Goal: Task Accomplishment & Management: Use online tool/utility

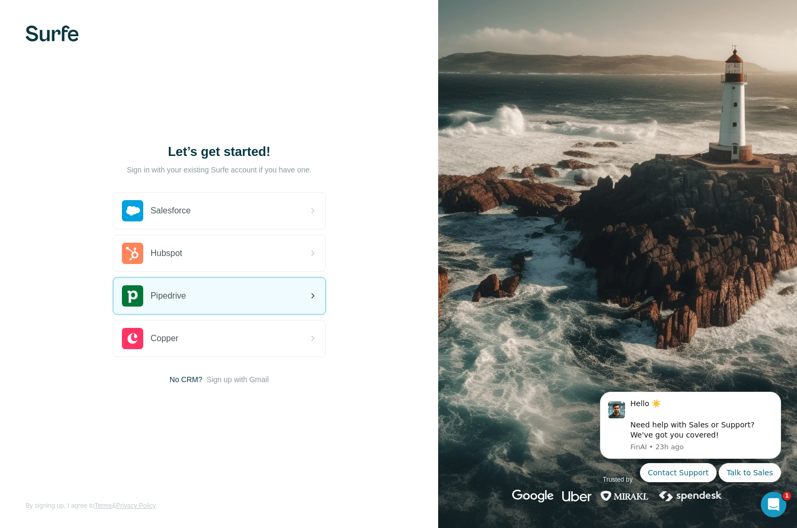
click at [253, 287] on div "Pipedrive" at bounding box center [219, 296] width 212 height 36
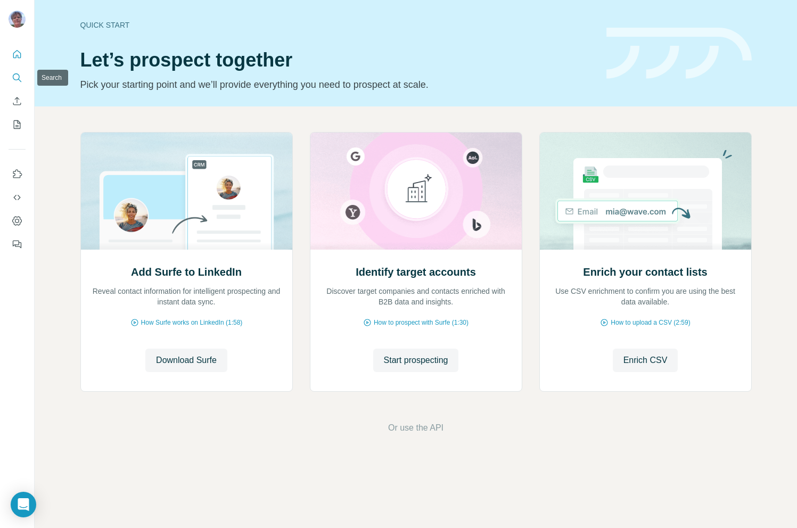
click at [20, 77] on icon "Search" at bounding box center [17, 77] width 11 height 11
click at [14, 77] on icon "Search" at bounding box center [17, 77] width 11 height 11
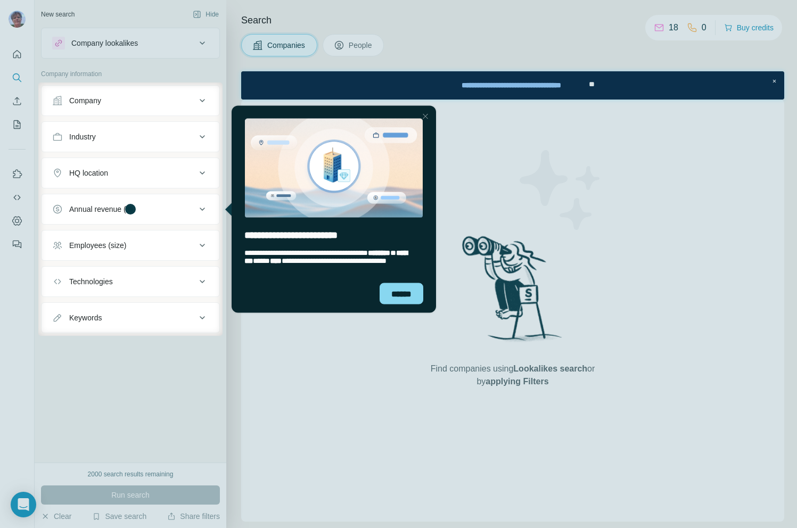
click at [425, 164] on div "entering tooltip" at bounding box center [334, 161] width 204 height 112
click at [393, 292] on div "******" at bounding box center [402, 293] width 44 height 21
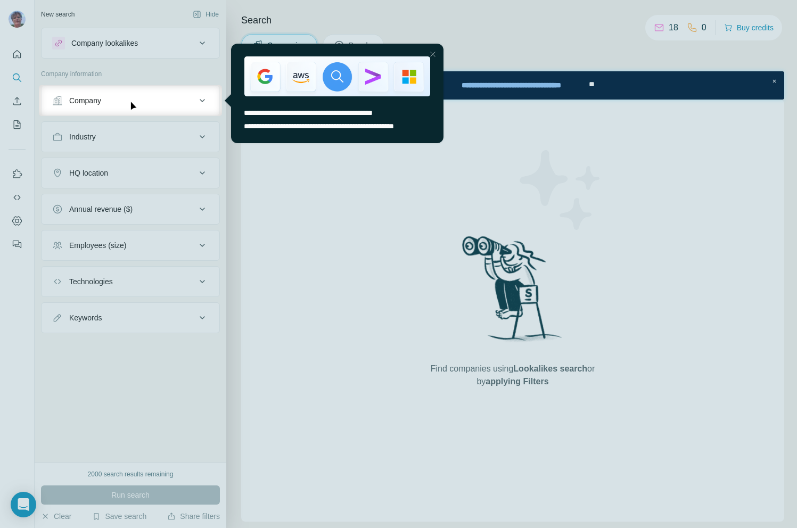
click at [18, 18] on div at bounding box center [398, 42] width 797 height 85
click at [433, 51] on div "Close Step" at bounding box center [432, 54] width 13 height 13
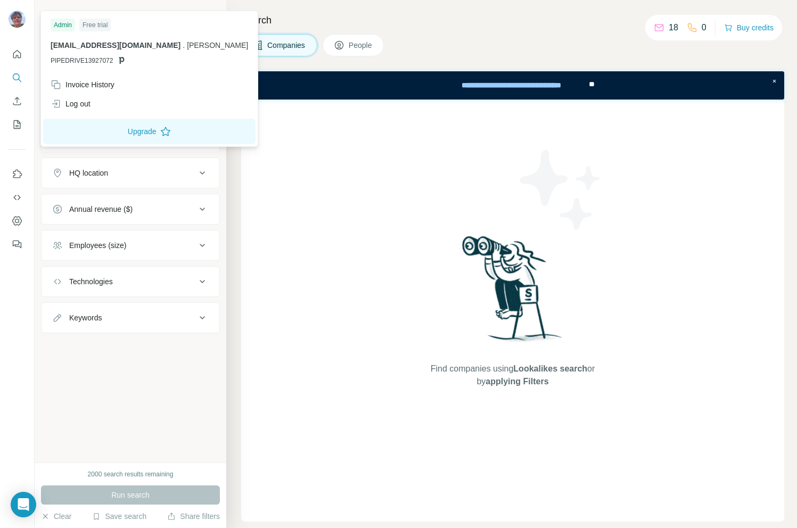
click at [20, 17] on img at bounding box center [17, 19] width 17 height 17
click at [81, 105] on div "Log out" at bounding box center [71, 103] width 40 height 11
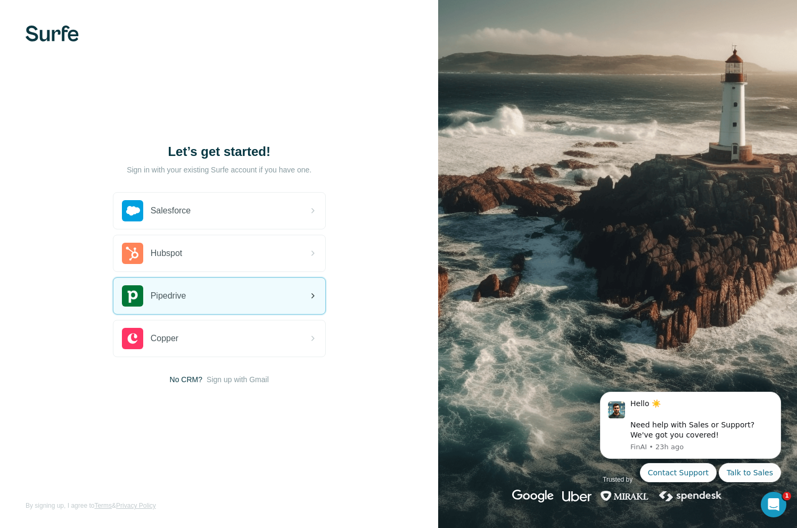
click at [218, 307] on div "Pipedrive" at bounding box center [219, 296] width 212 height 36
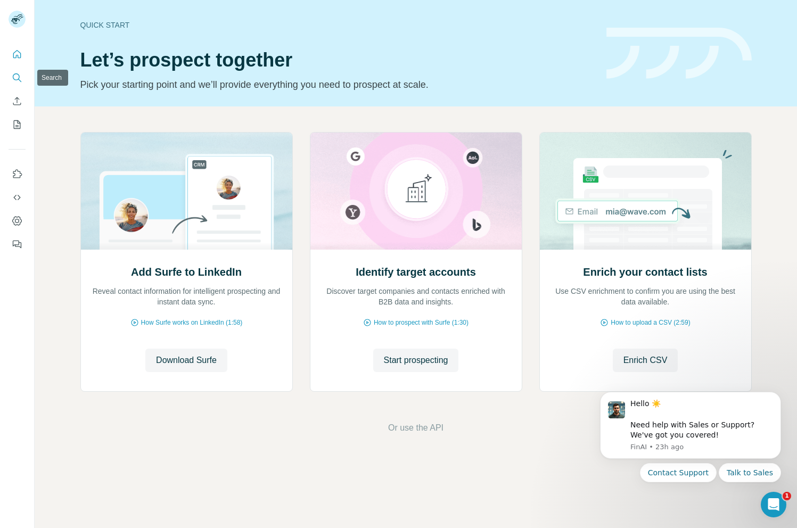
click at [15, 75] on icon "Search" at bounding box center [17, 77] width 11 height 11
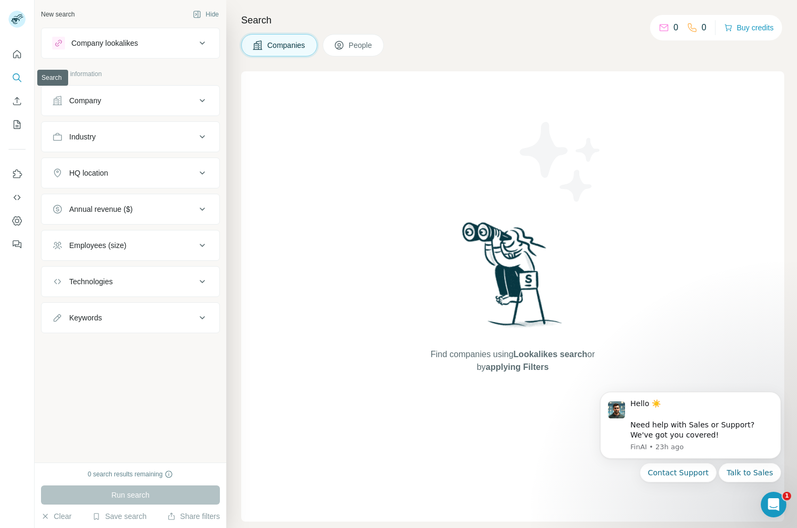
click at [12, 84] on button "Search" at bounding box center [17, 77] width 17 height 19
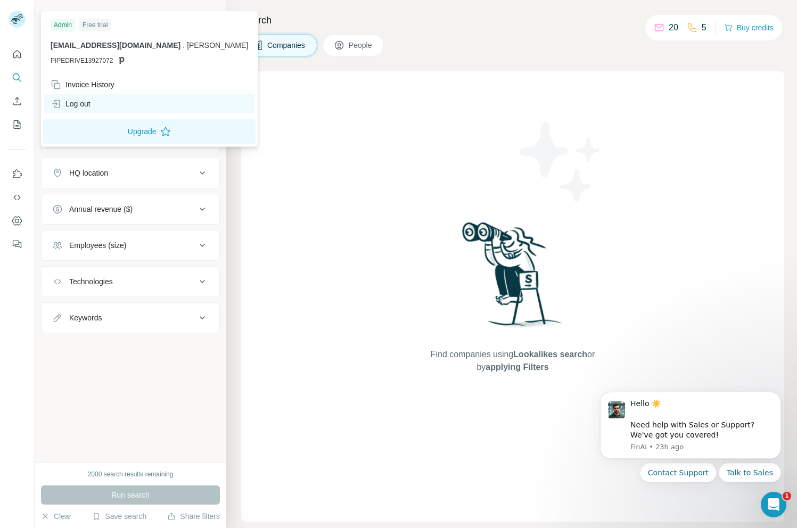
click at [96, 98] on div "Log out" at bounding box center [149, 103] width 210 height 19
click at [96, 100] on div "Log out" at bounding box center [149, 103] width 210 height 19
